Goal: Information Seeking & Learning: Learn about a topic

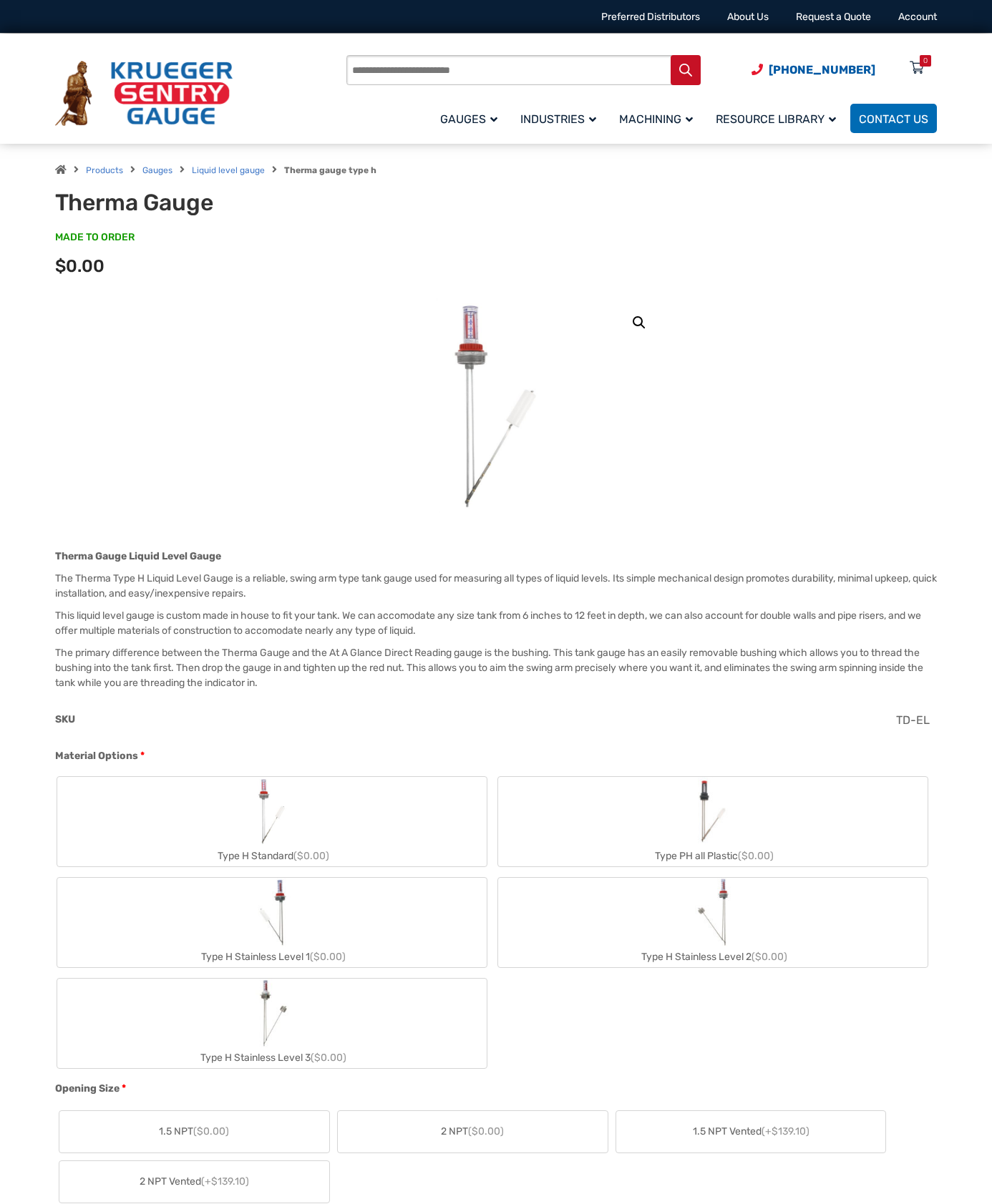
click at [261, 807] on img "Type H Standard" at bounding box center [271, 812] width 38 height 69
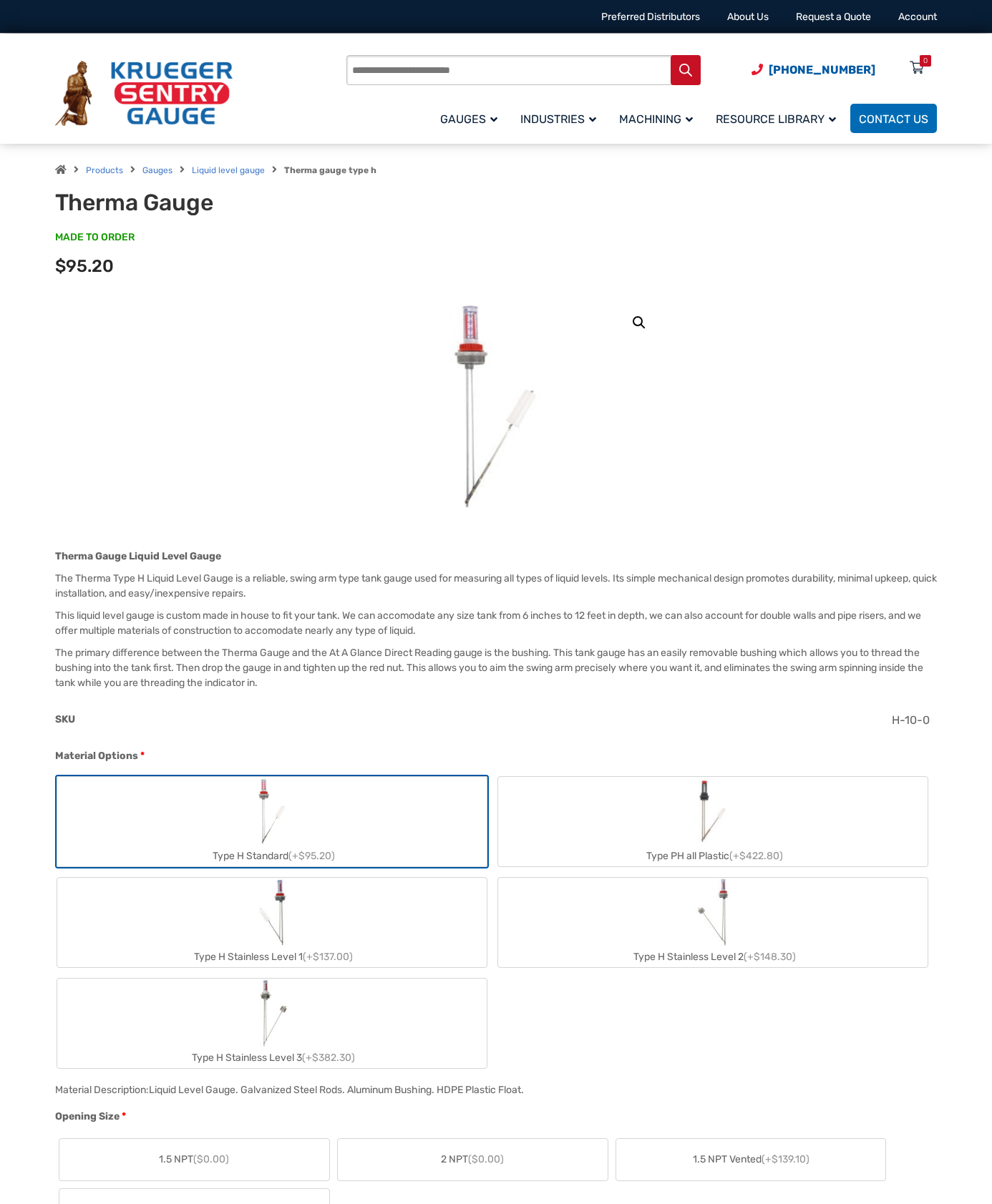
click at [261, 807] on img "Type H Standard" at bounding box center [271, 812] width 38 height 69
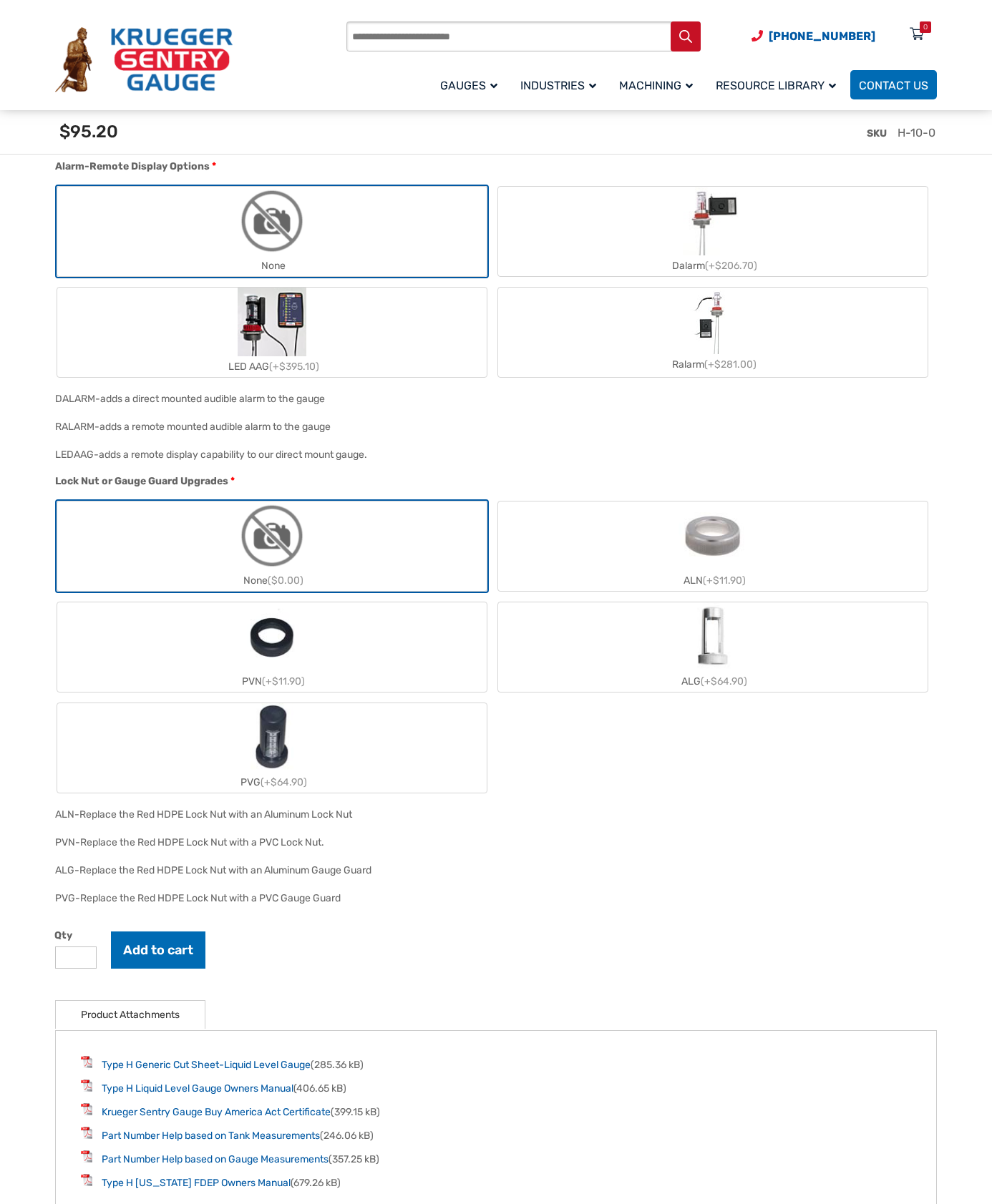
scroll to position [1502, 0]
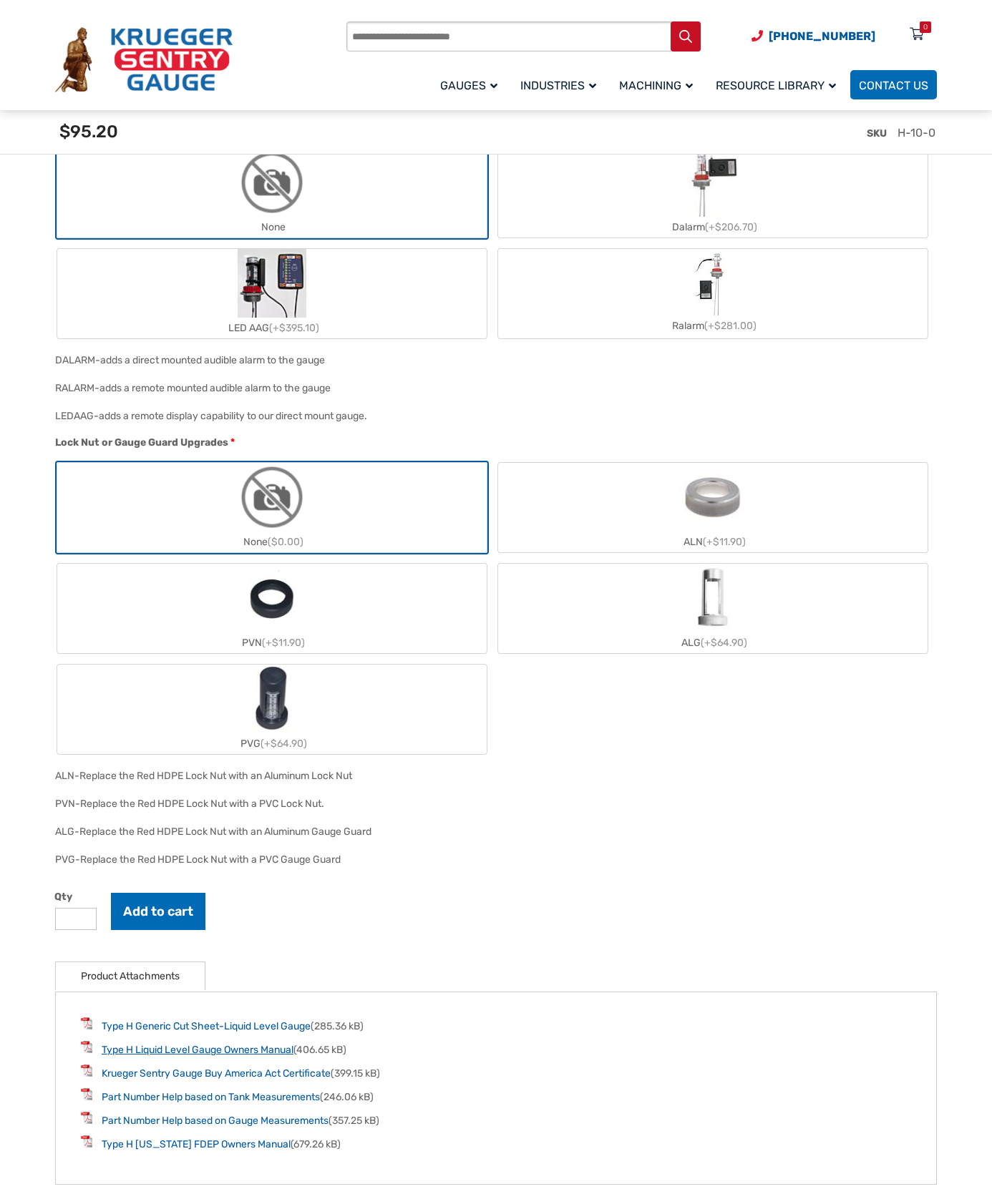
click at [198, 1056] on link "Type H Liquid Level Gauge Owners Manual" at bounding box center [198, 1049] width 192 height 12
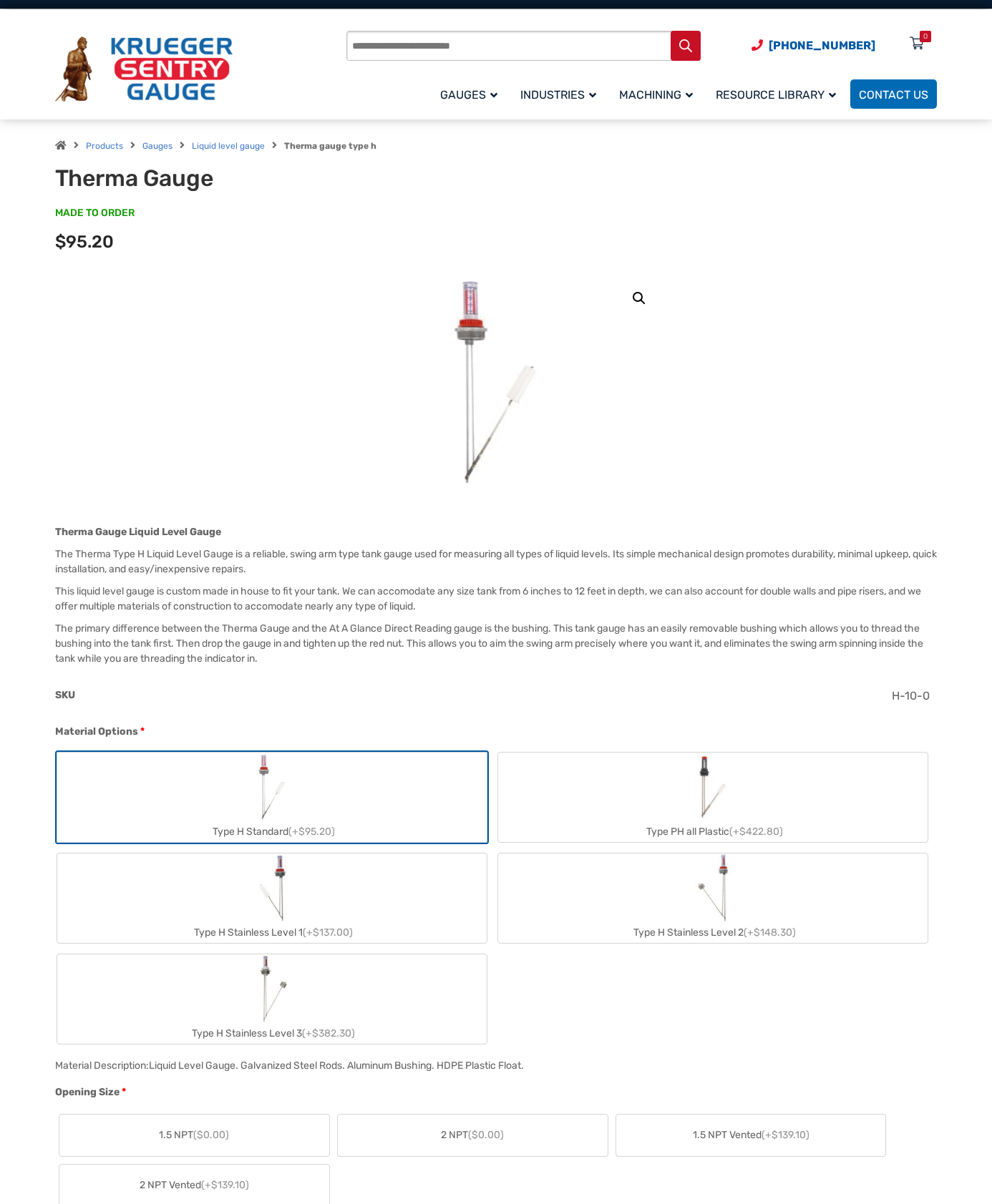
scroll to position [0, 0]
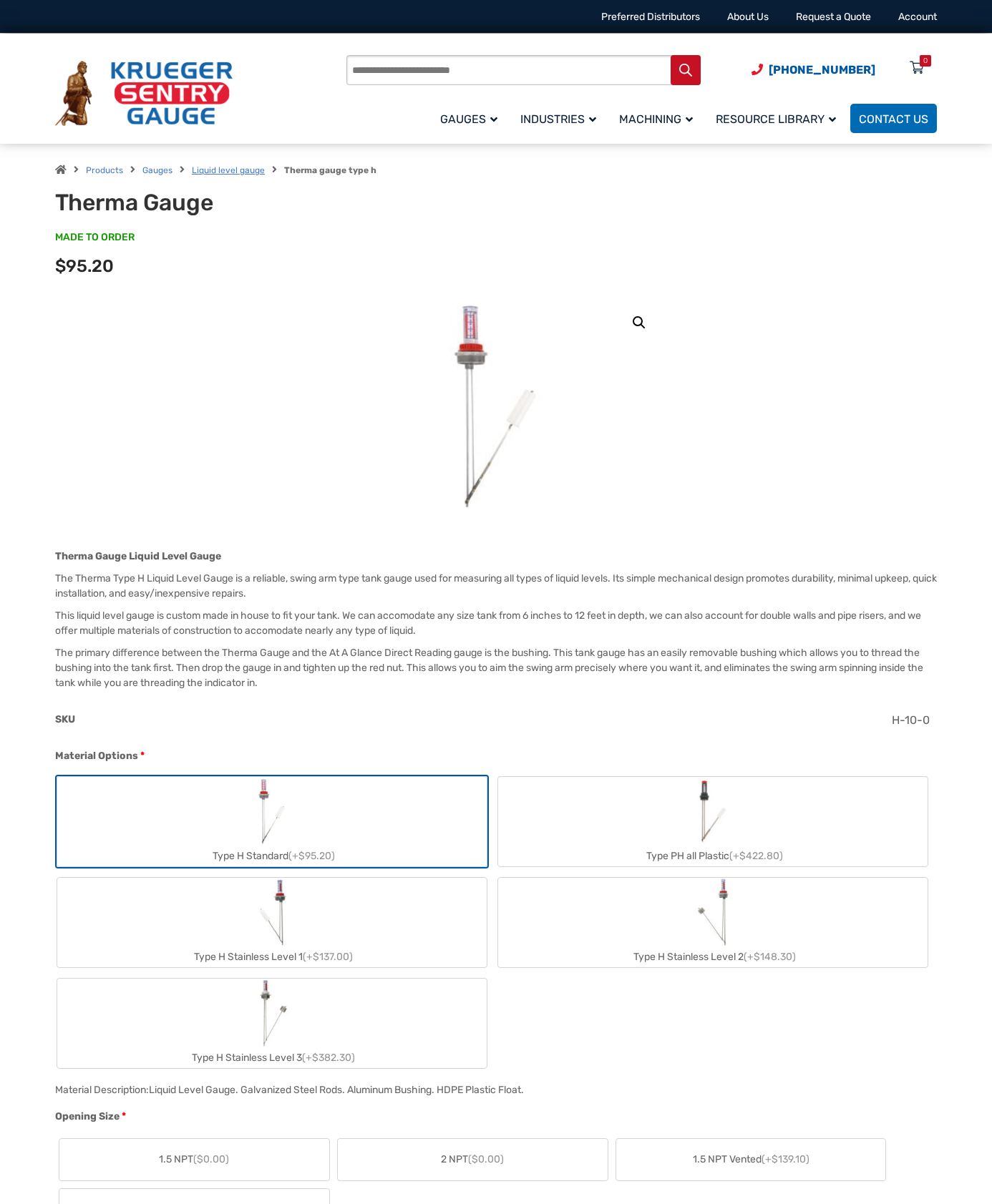
click at [245, 171] on link "Liquid level gauge" at bounding box center [228, 170] width 73 height 10
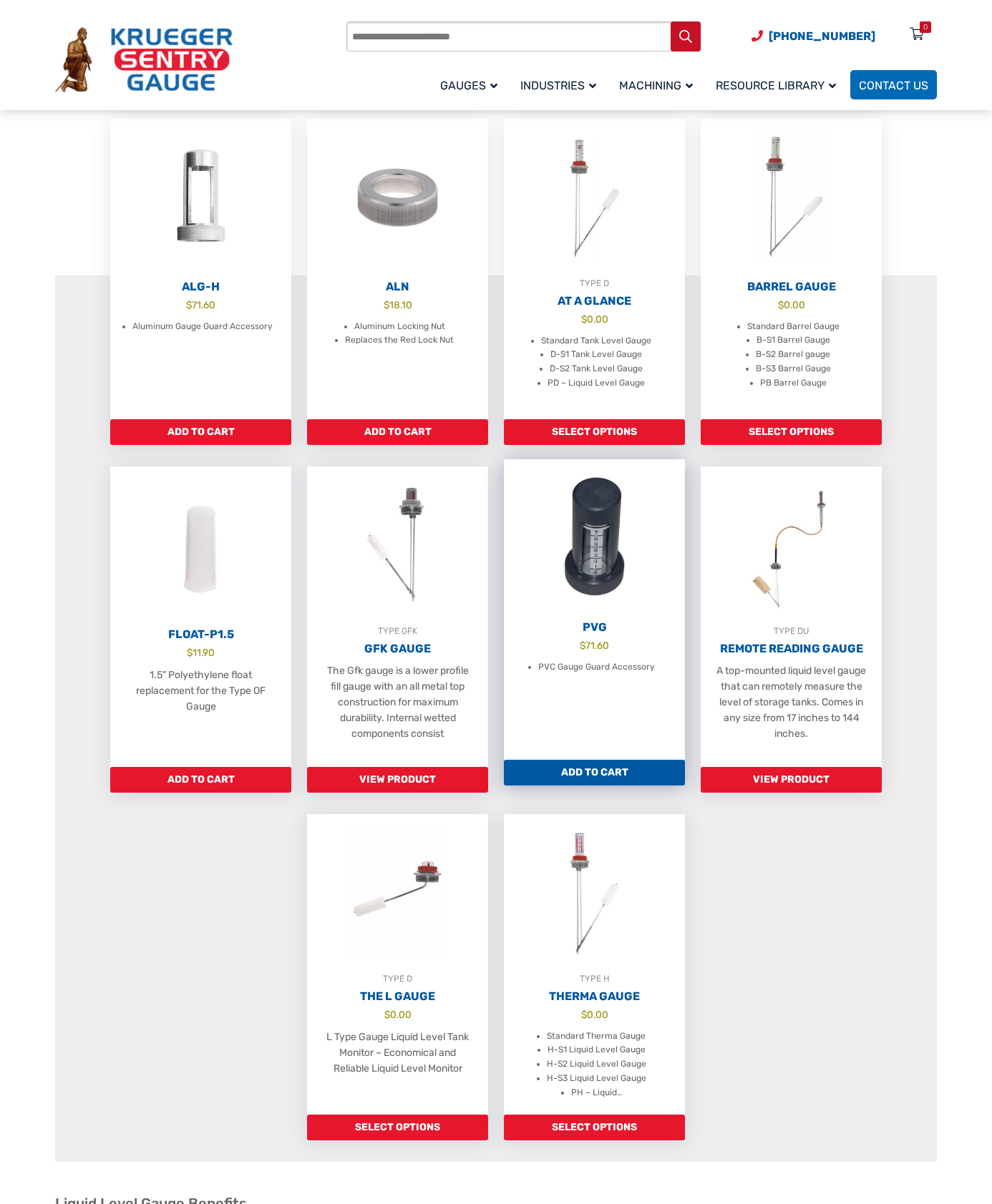
scroll to position [430, 0]
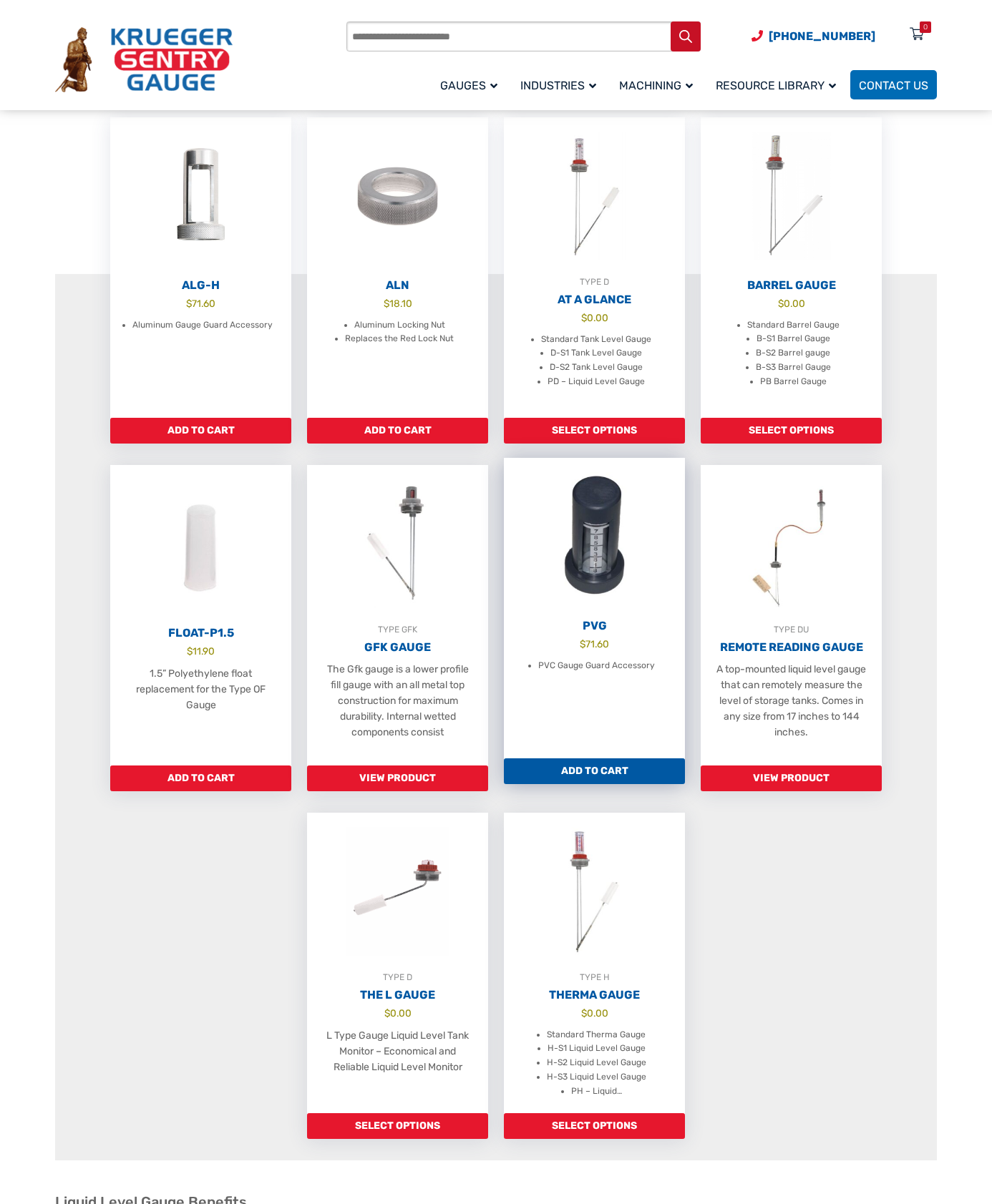
click at [591, 518] on img at bounding box center [594, 536] width 181 height 157
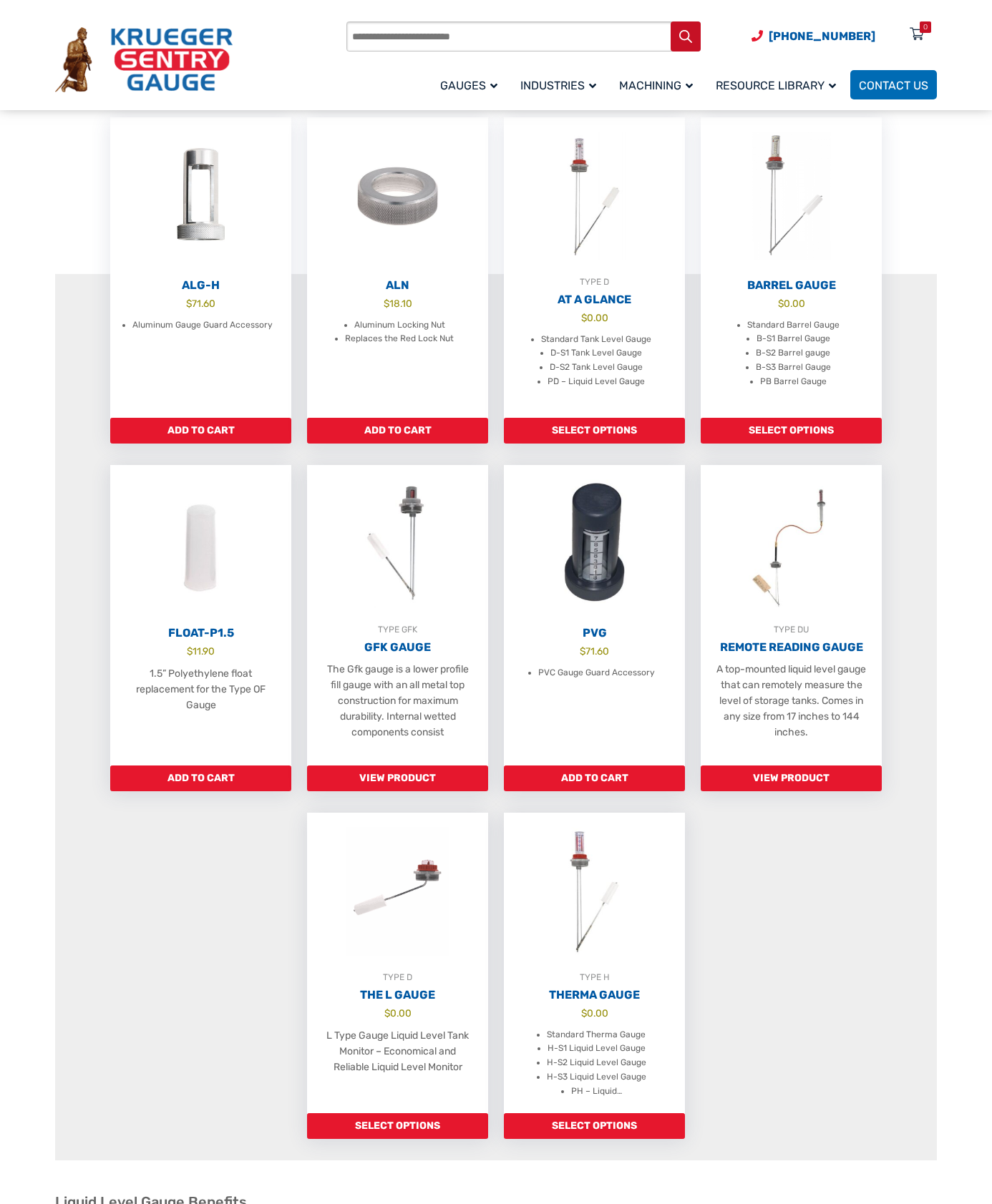
click at [480, 34] on input "Products search" at bounding box center [524, 36] width 354 height 30
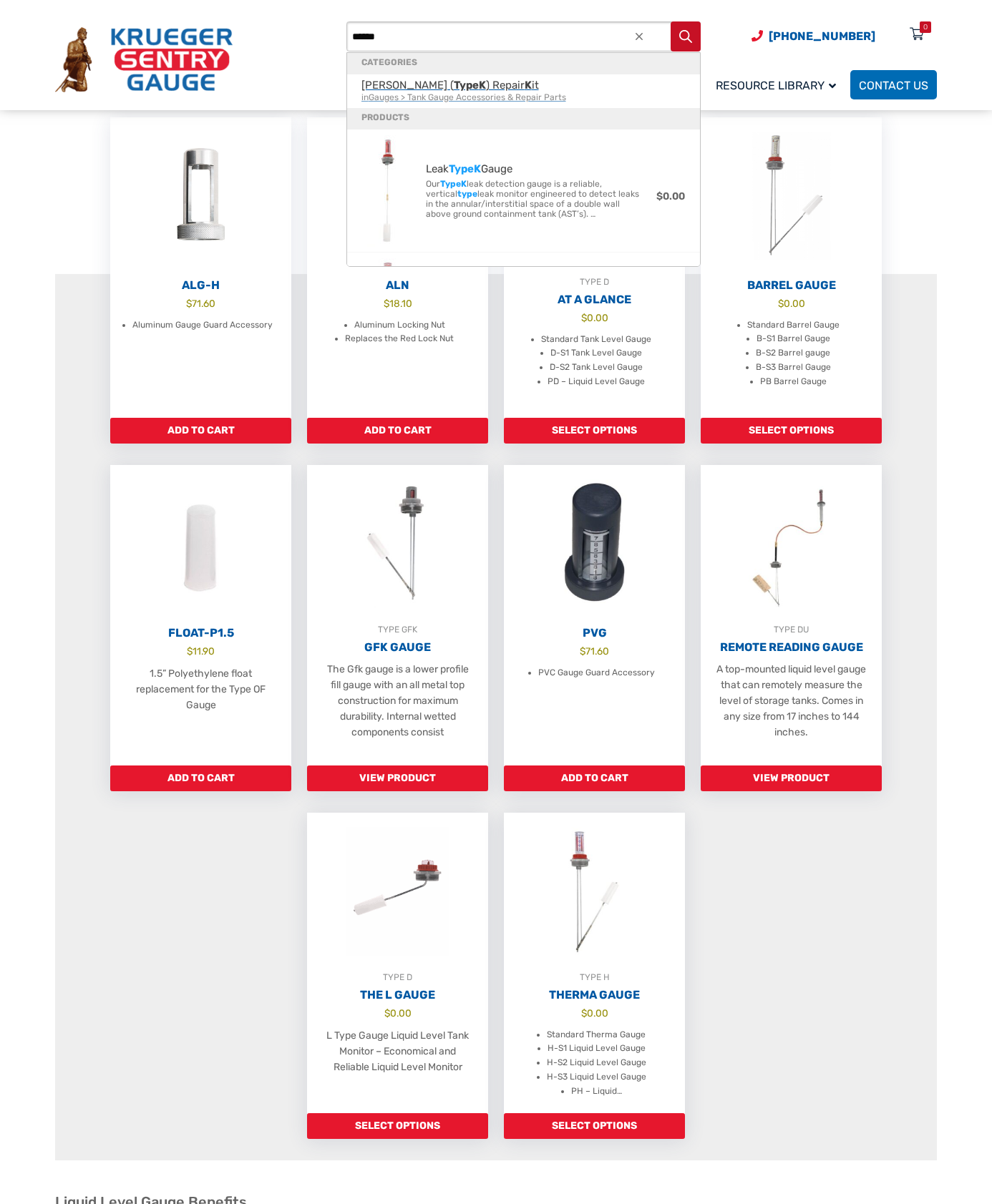
click at [406, 90] on span "Leak Gauge ( Type K ) Repair K it in Gauges > Tank Gauge Accessories & Repair P…" at bounding box center [524, 90] width 324 height 23
type input "**********"
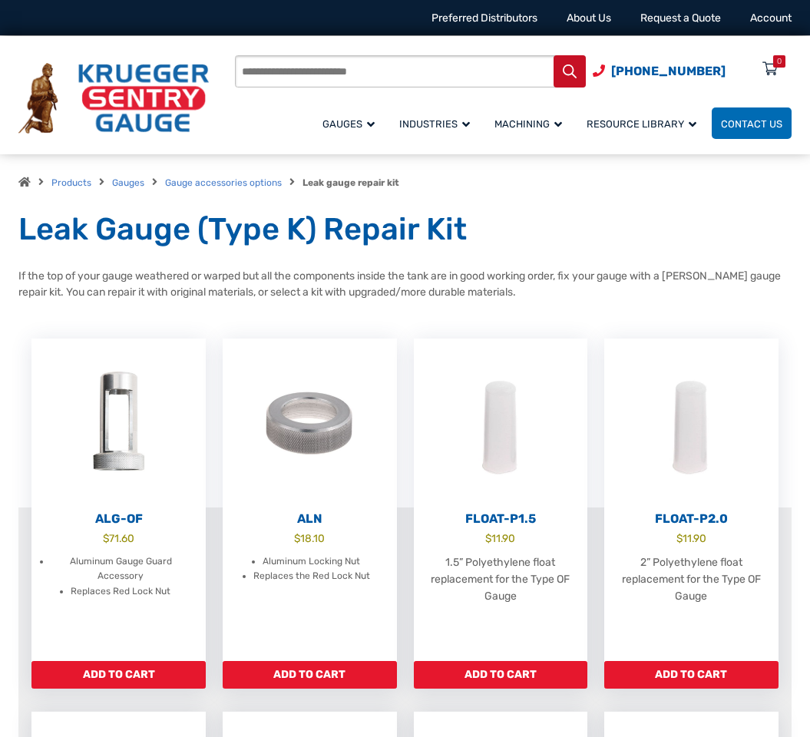
click at [613, 282] on p "If the top of your gauge weathered or warped but all the components inside the …" at bounding box center [404, 284] width 773 height 32
click at [264, 74] on input "Products search" at bounding box center [410, 71] width 351 height 32
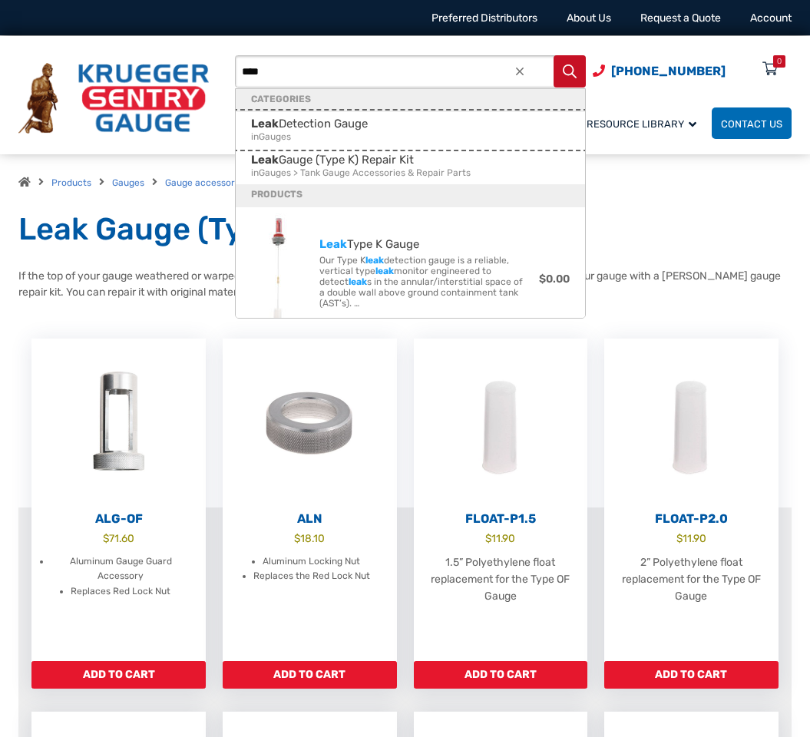
click at [302, 121] on span "Leak Detection Gauge in Gauges" at bounding box center [410, 129] width 319 height 25
type input "**********"
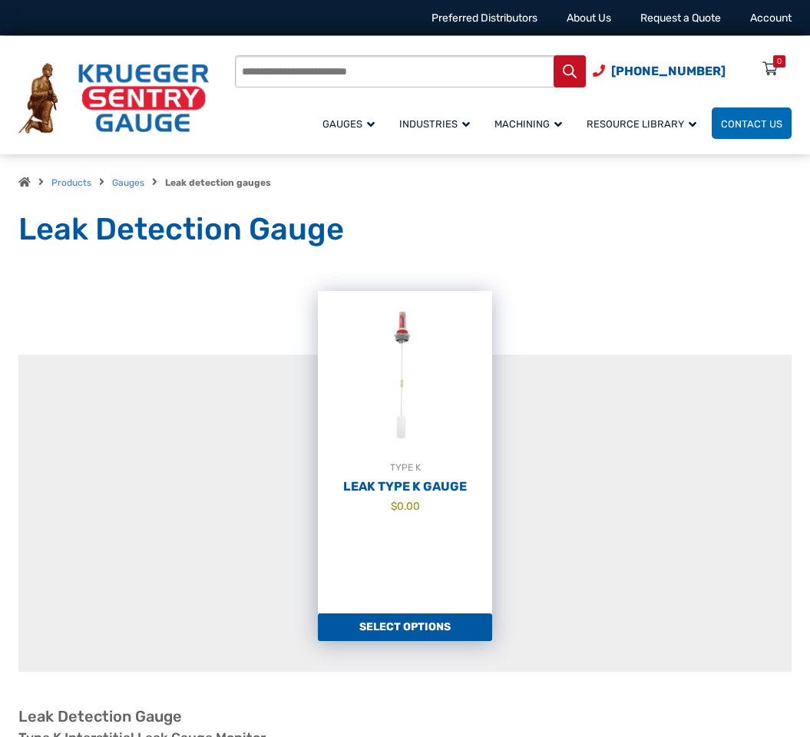
click at [433, 354] on img at bounding box center [405, 375] width 174 height 169
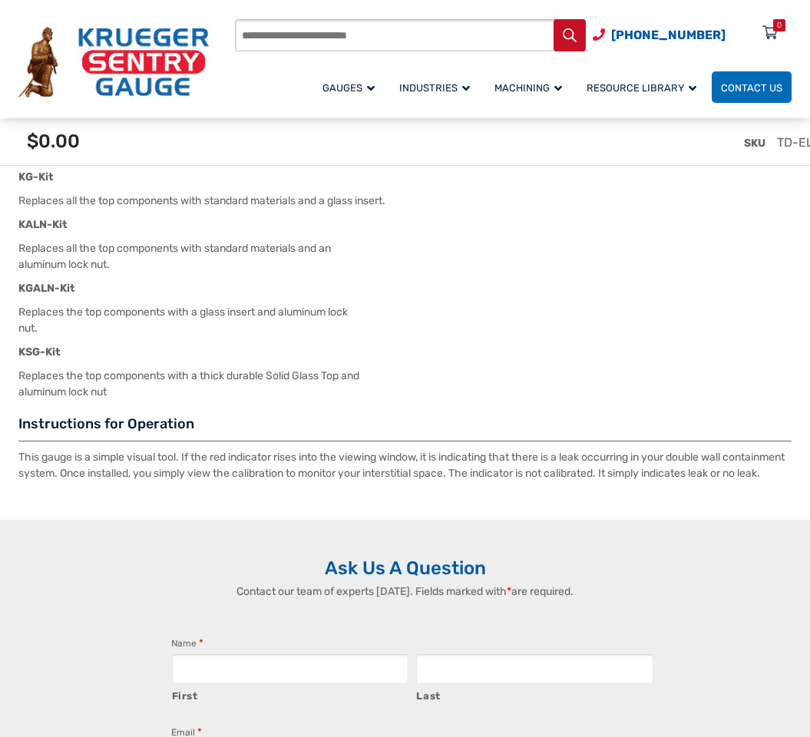
scroll to position [2380, 0]
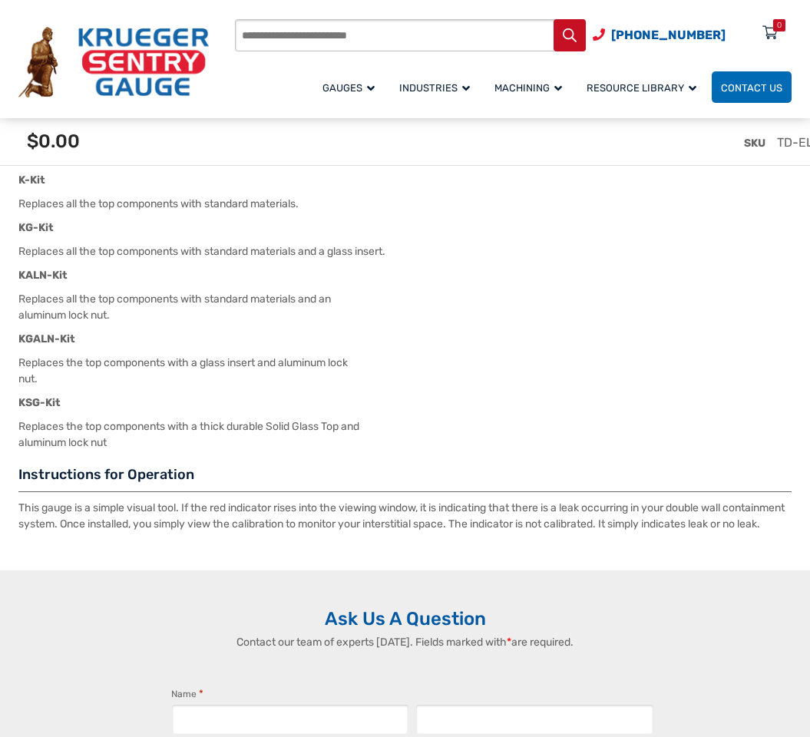
drag, startPoint x: 499, startPoint y: 349, endPoint x: 494, endPoint y: 322, distance: 27.3
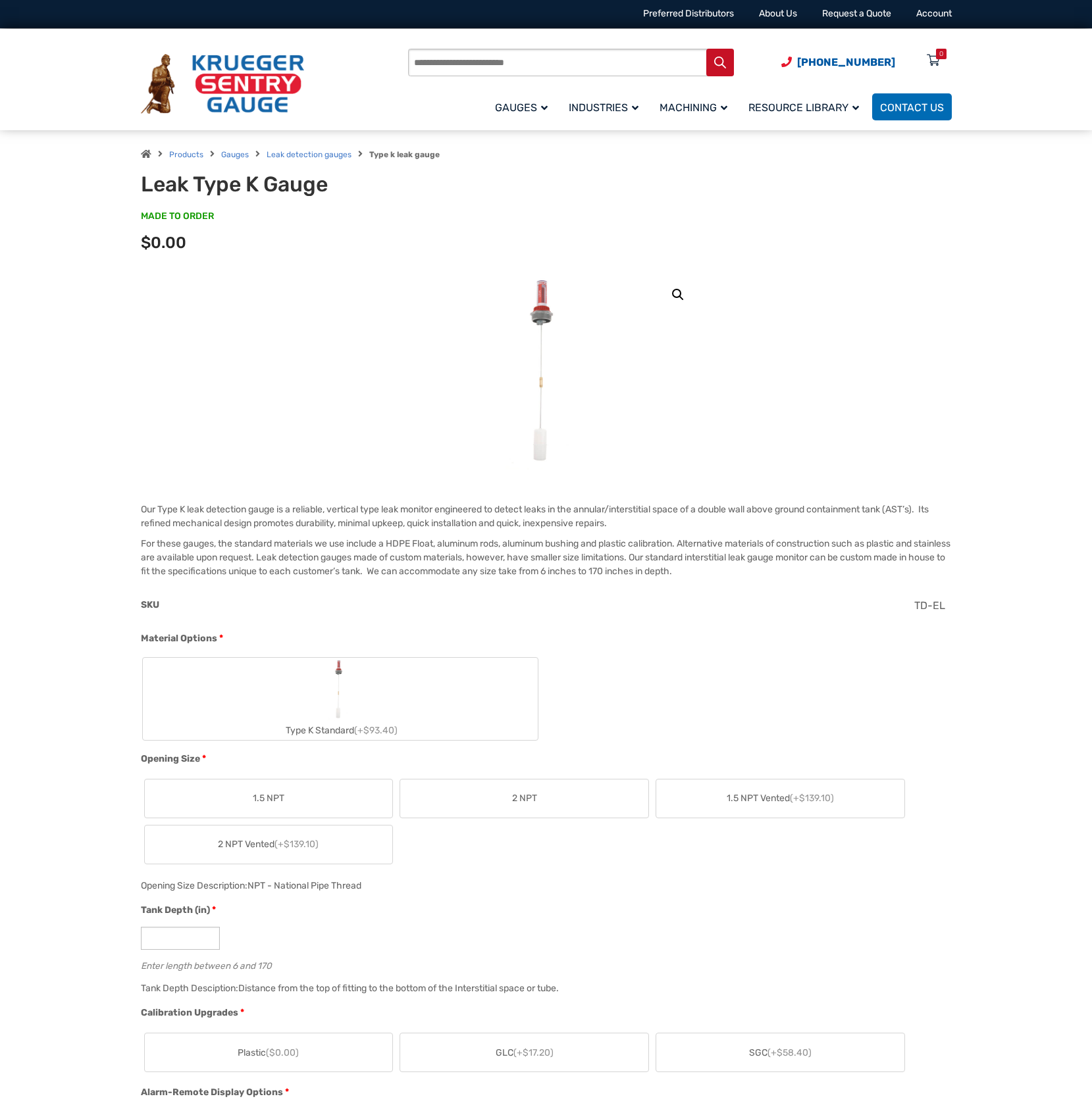
scroll to position [0, 0]
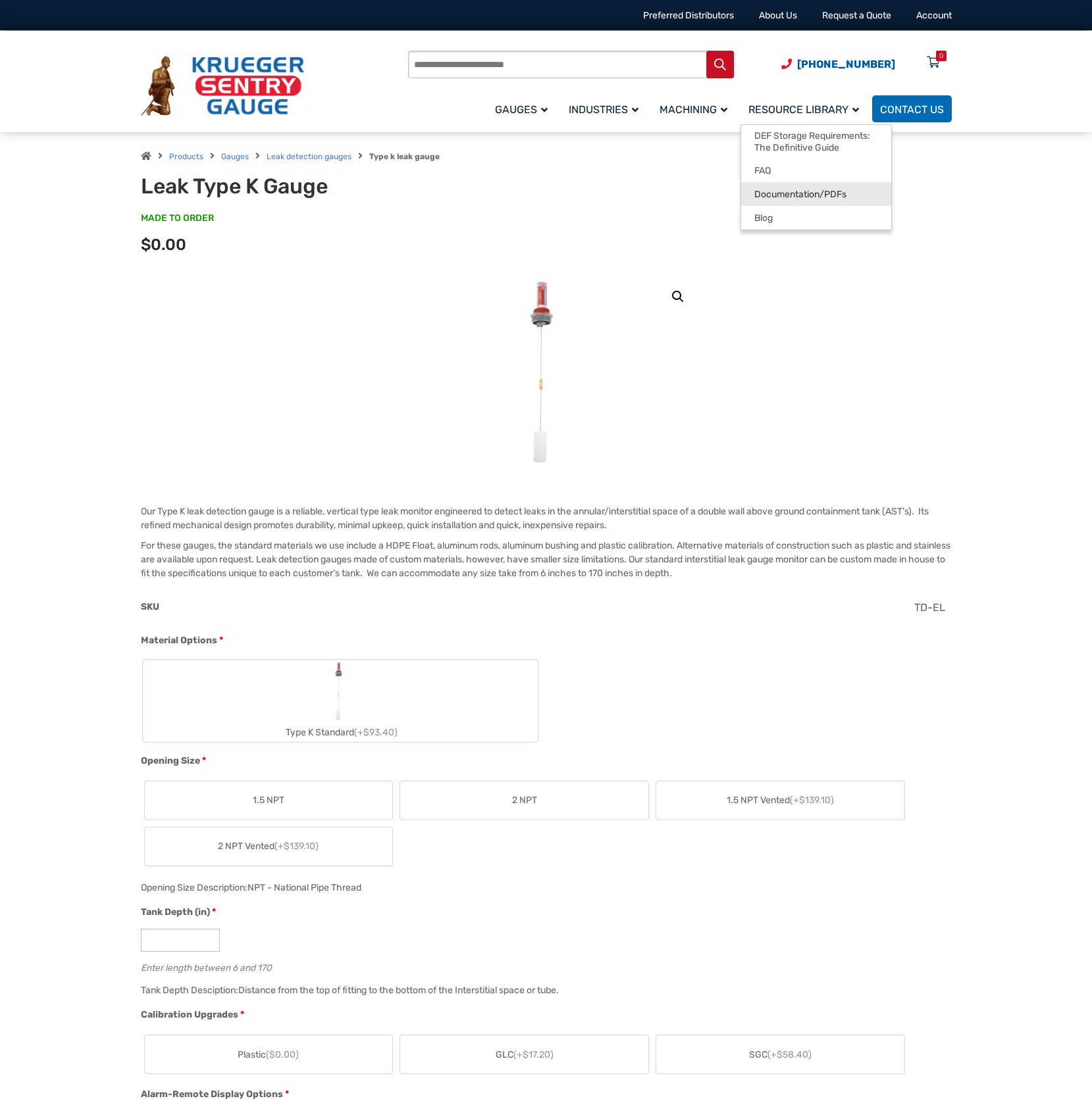
click at [693, 198] on span "Documentation/PDFs" at bounding box center [800, 194] width 92 height 12
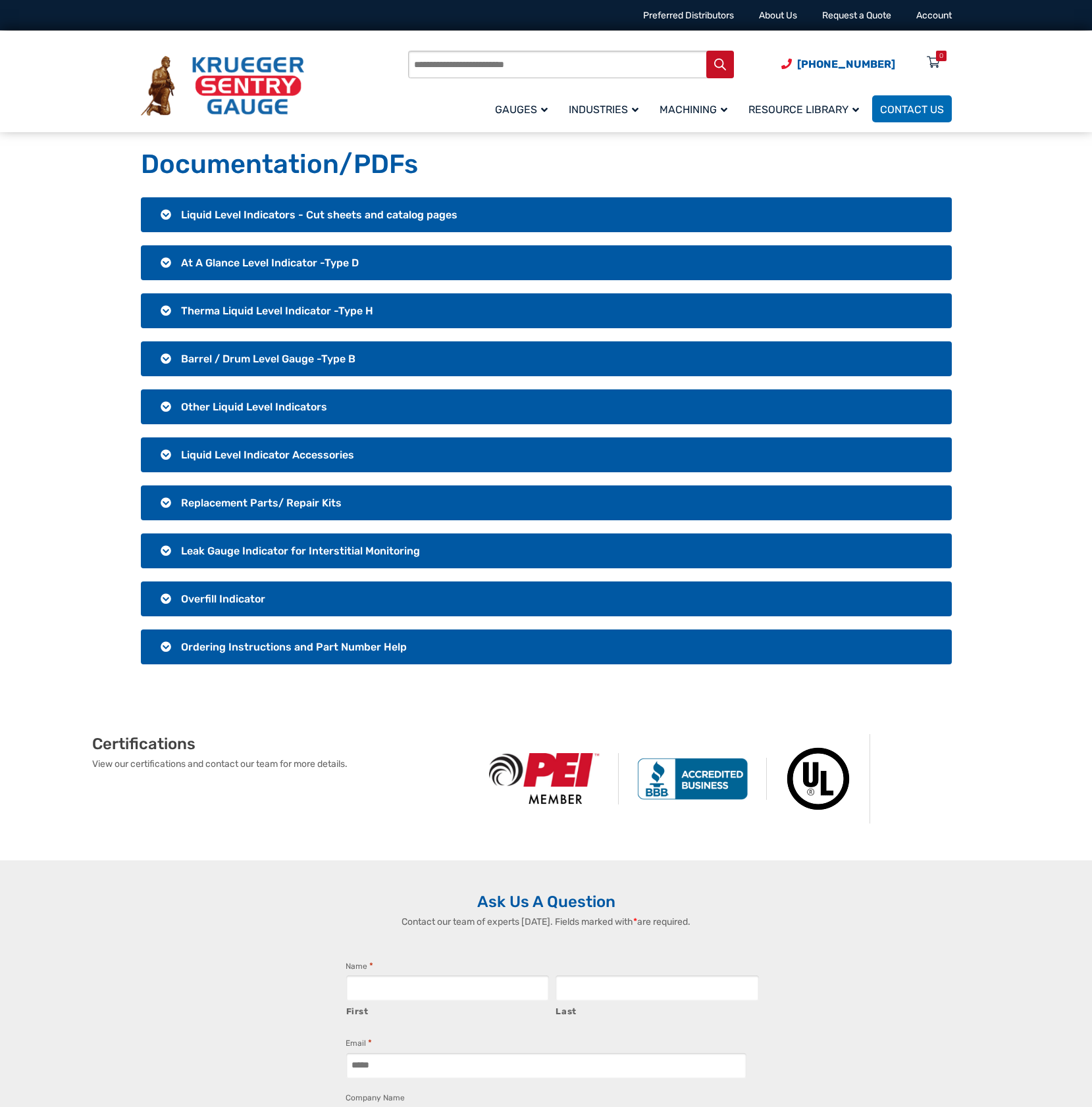
click at [255, 556] on span "Leak Gauge Indicator for Interstitial Monitoring" at bounding box center [300, 551] width 239 height 13
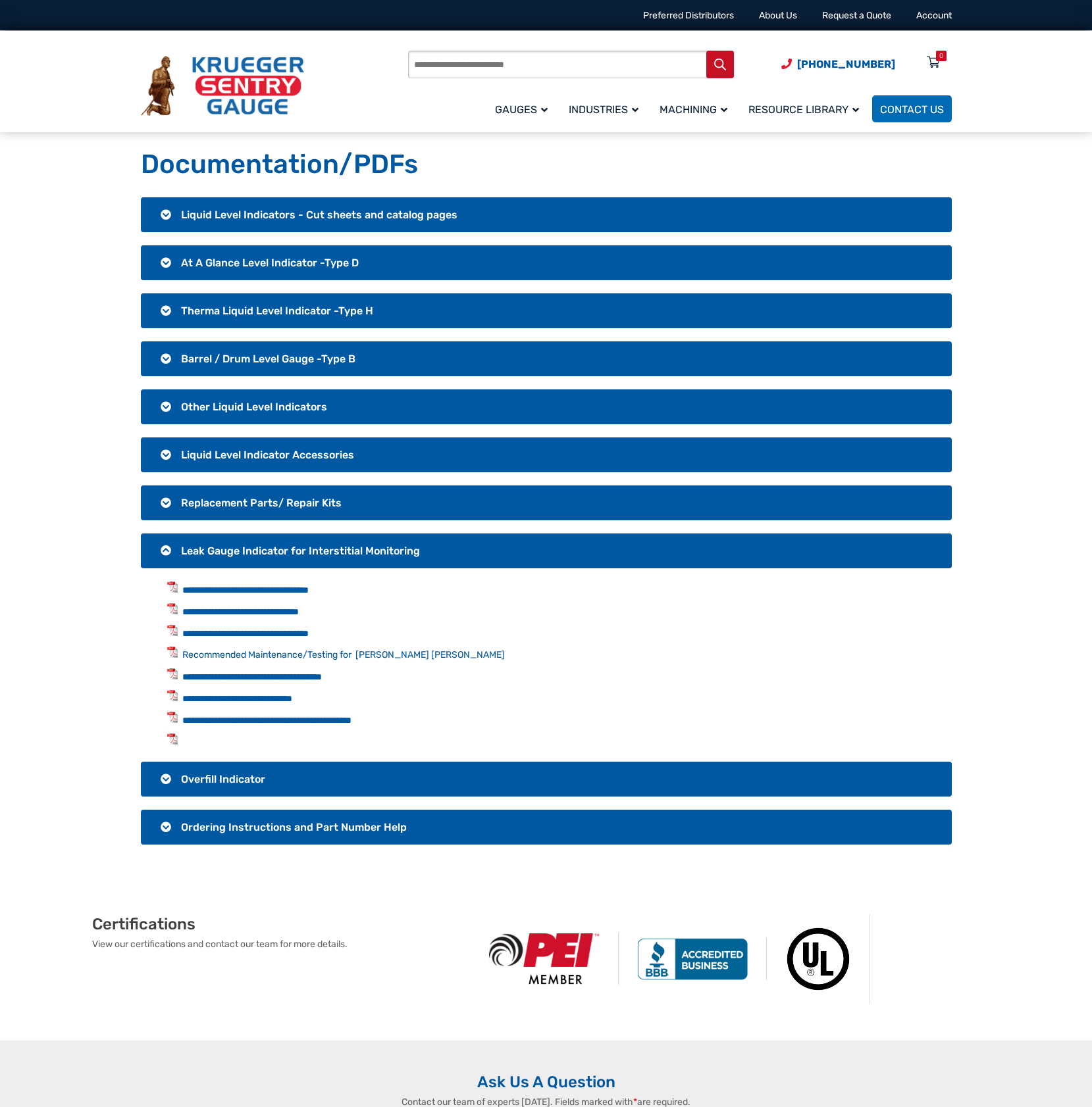
click at [261, 392] on h3 "Other Liquid Level Indicators" at bounding box center [546, 406] width 811 height 35
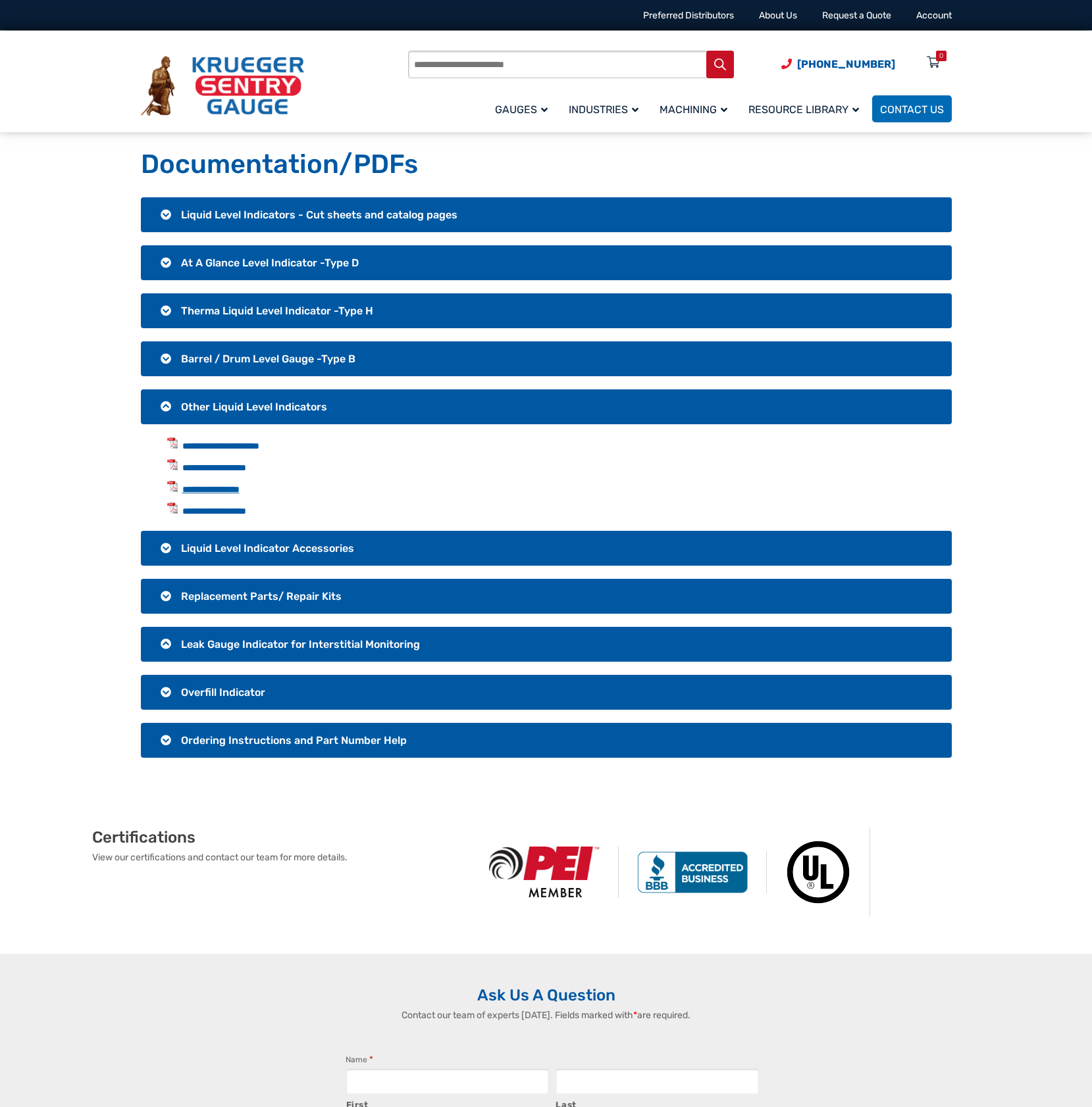
click at [234, 488] on link "**********" at bounding box center [211, 489] width 57 height 9
click at [163, 550] on h3 "Liquid Level Indicator Accessories" at bounding box center [546, 548] width 811 height 35
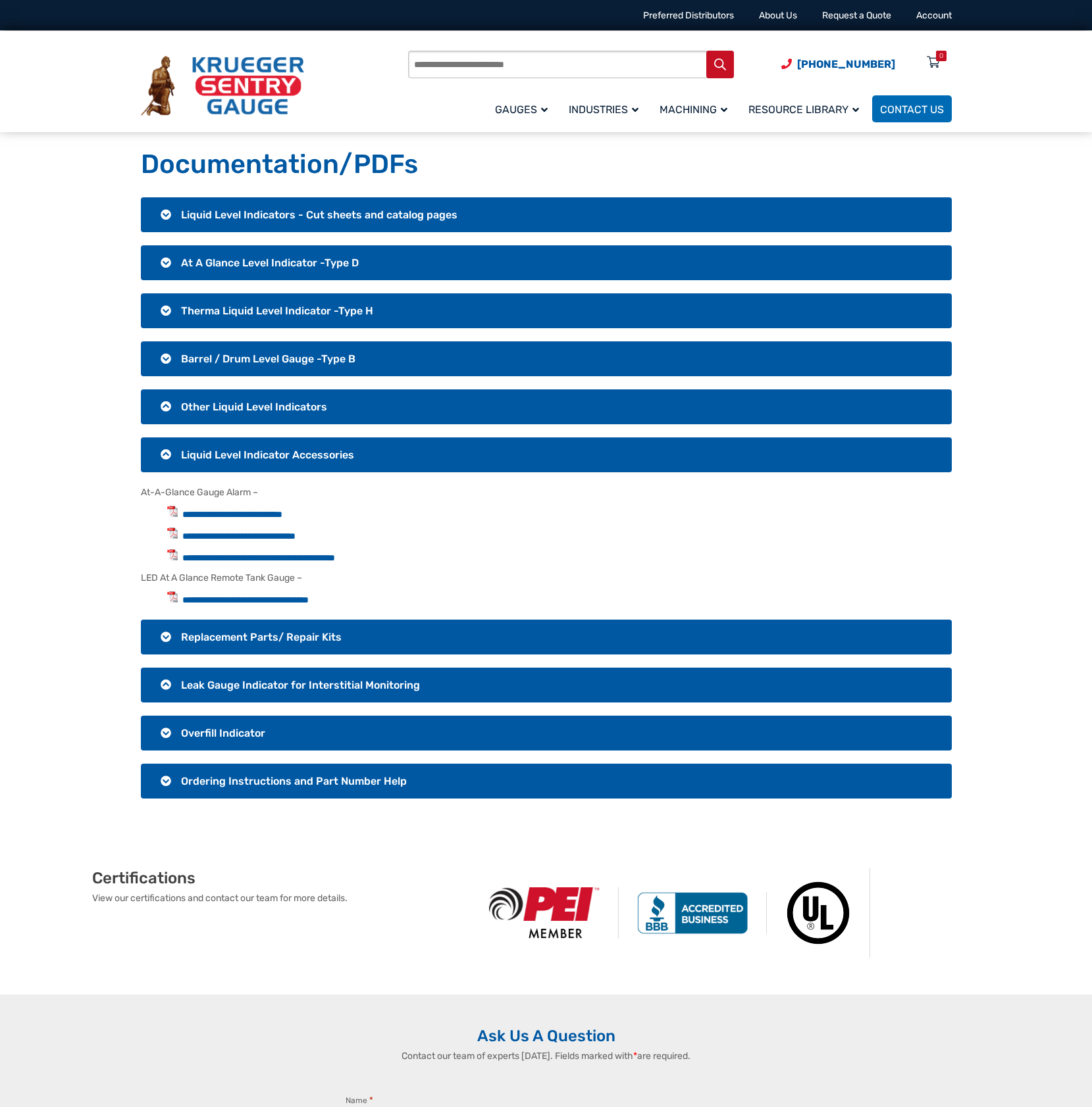
click at [164, 407] on h3 "Other Liquid Level Indicators" at bounding box center [546, 406] width 811 height 35
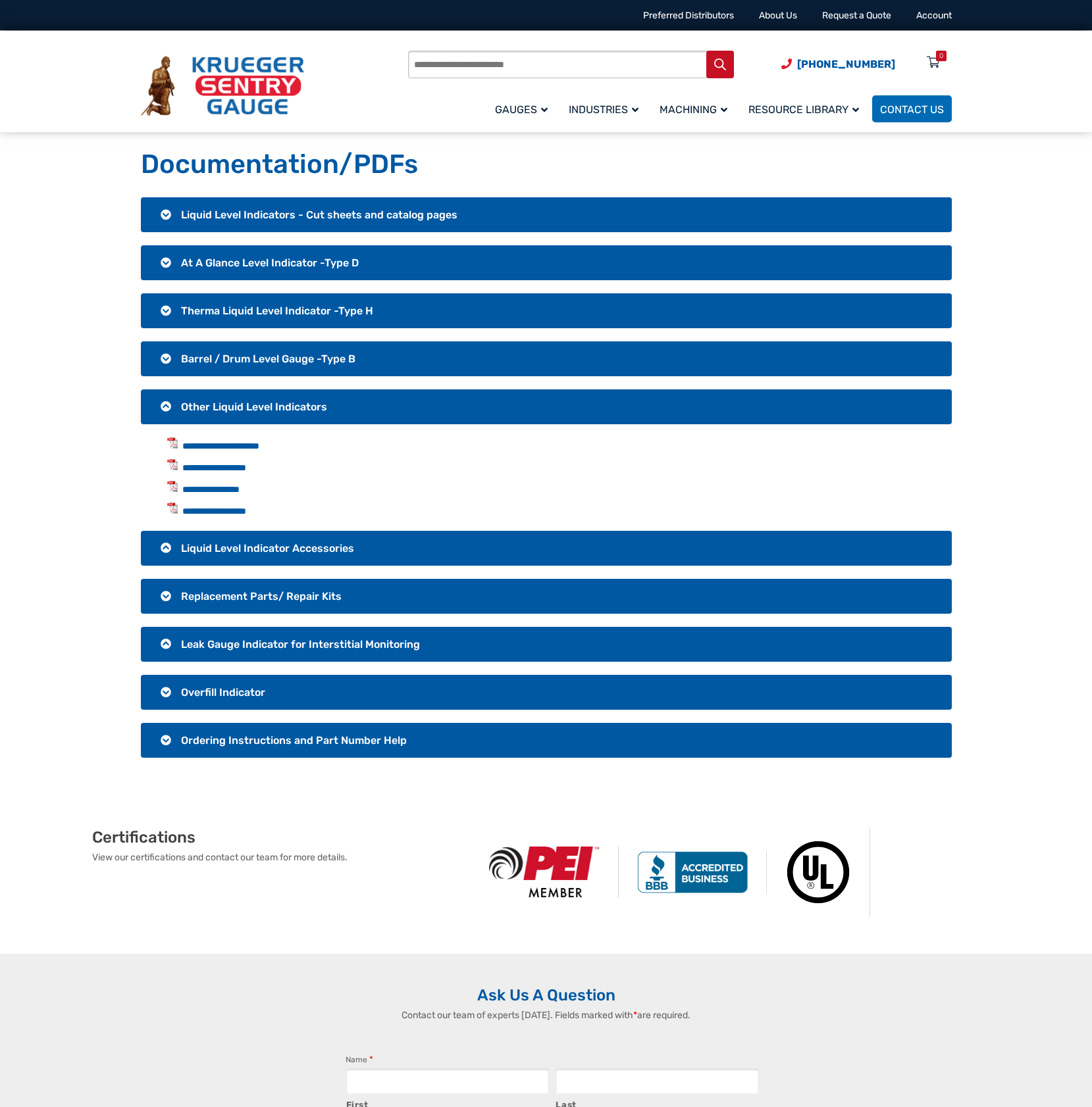
click at [165, 404] on h3 "Other Liquid Level Indicators" at bounding box center [546, 406] width 811 height 35
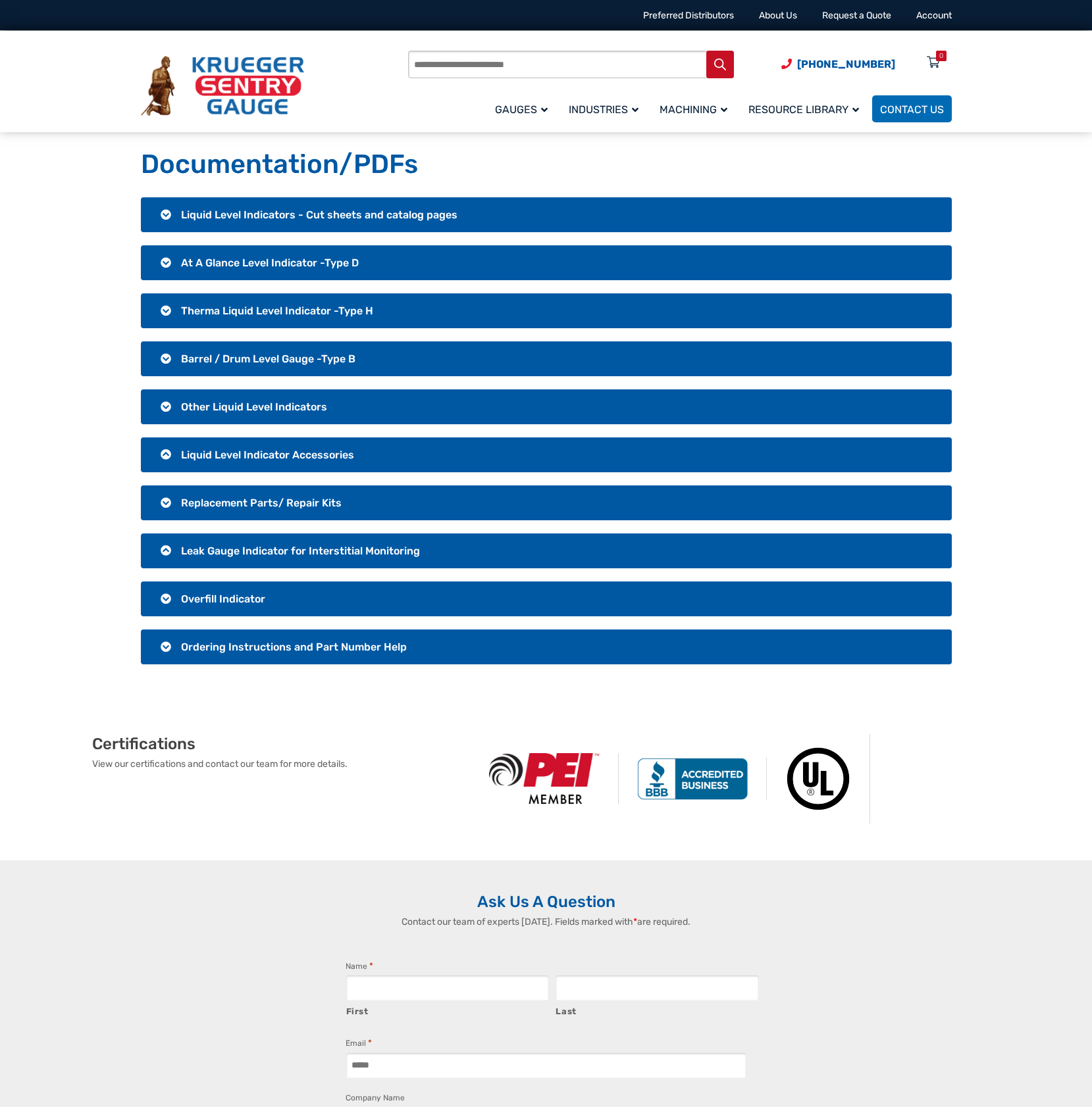
click at [162, 551] on h3 "Leak Gauge Indicator for Interstitial Monitoring" at bounding box center [546, 551] width 811 height 35
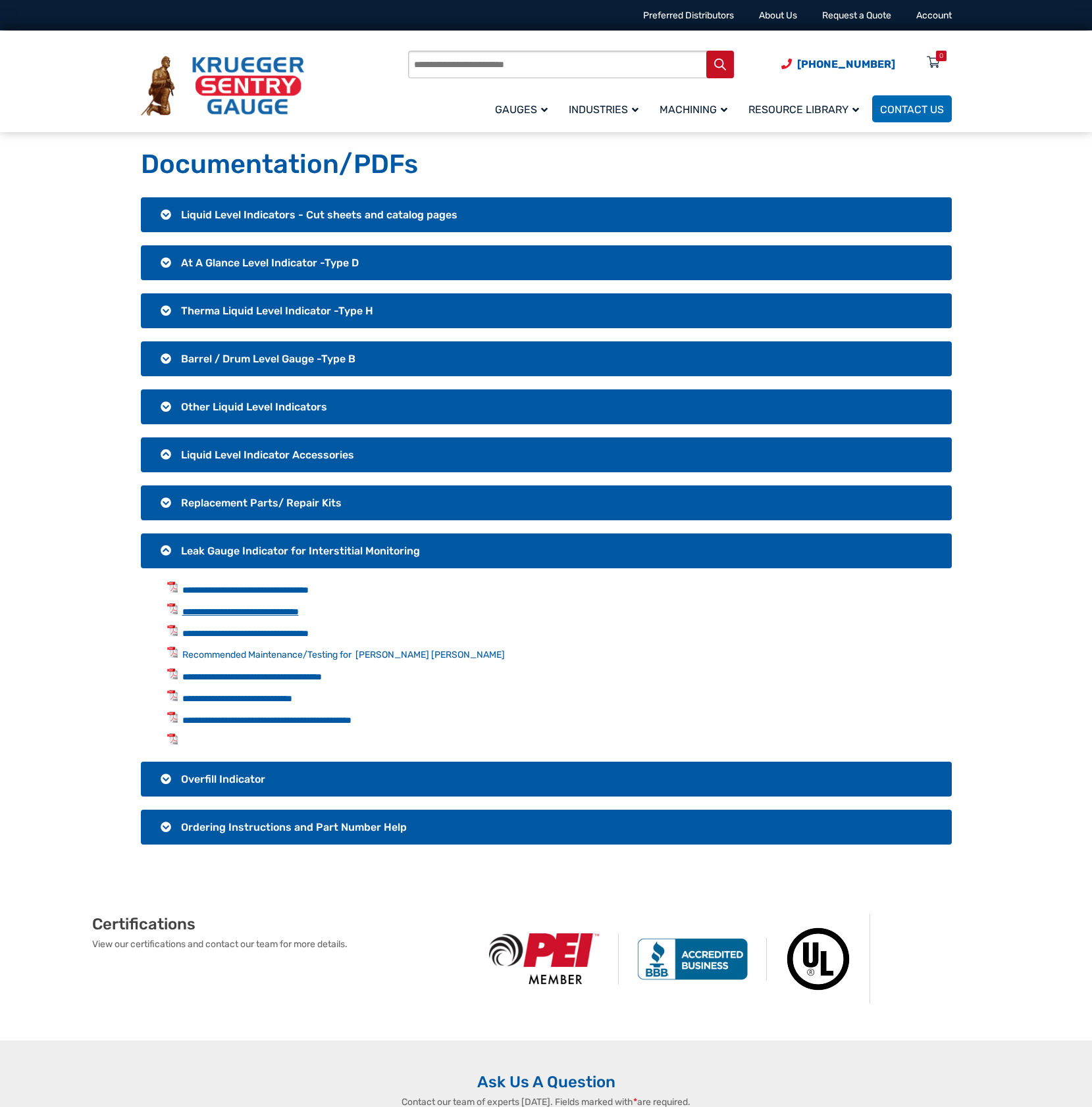
click at [242, 607] on link "**********" at bounding box center [241, 612] width 117 height 9
